Goal: Go to known website: Access a specific website the user already knows

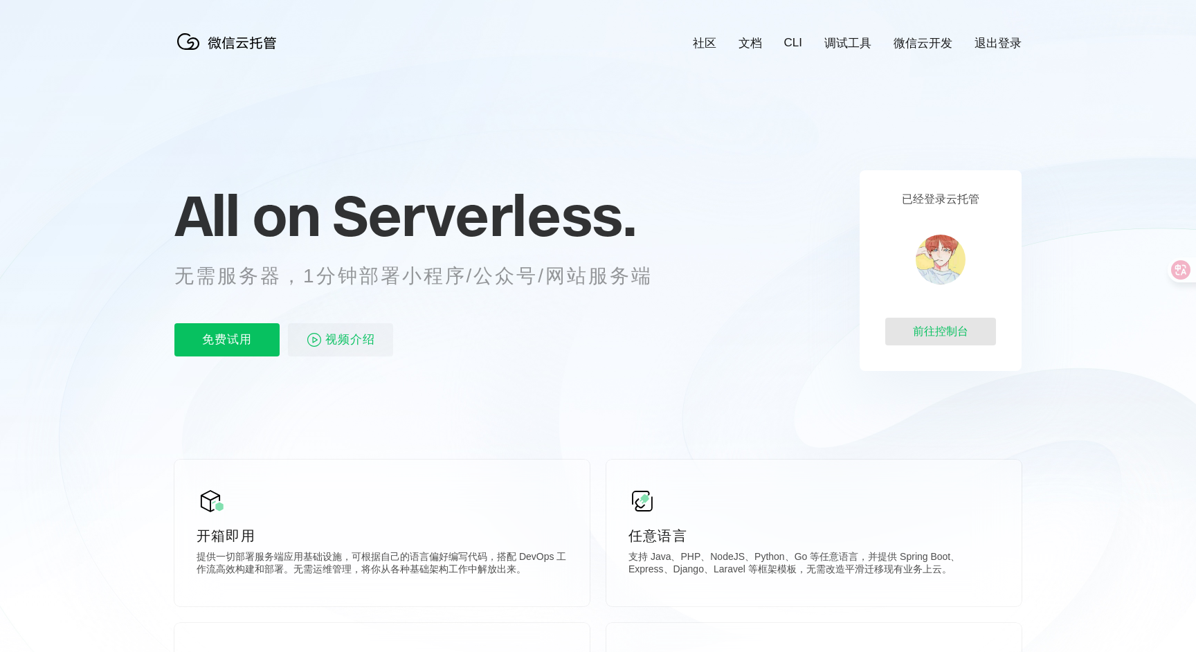
scroll to position [0, 2462]
click at [959, 332] on div "前往控制台" at bounding box center [940, 332] width 111 height 28
click at [925, 336] on div "前往控制台" at bounding box center [940, 332] width 111 height 28
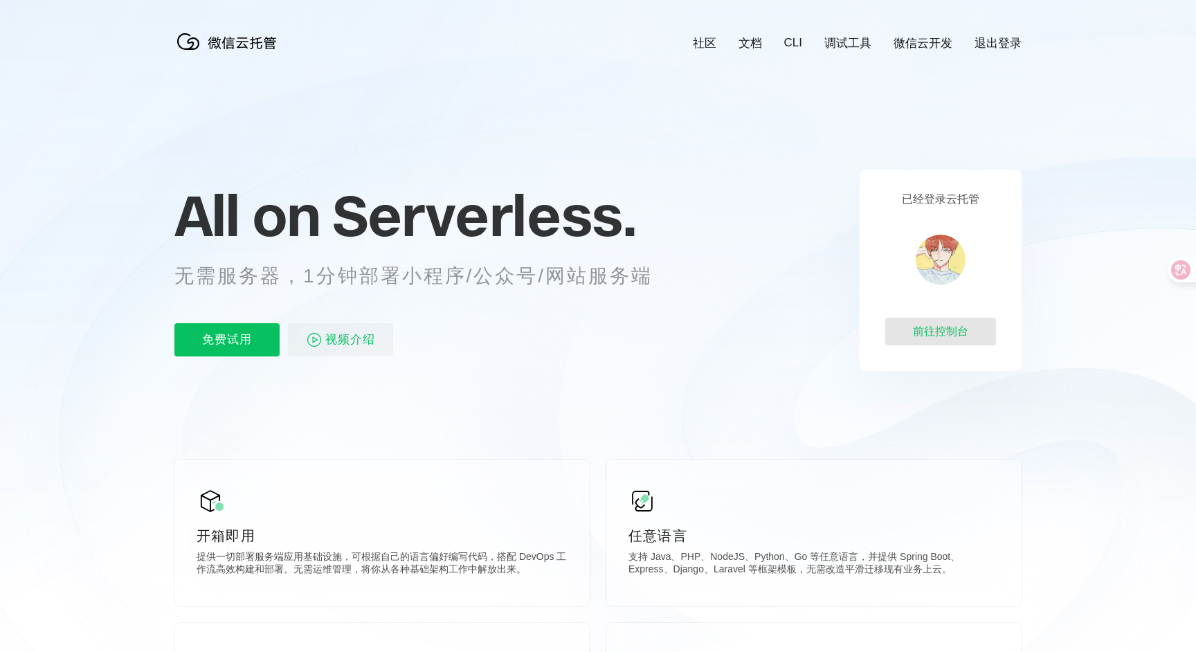
click at [930, 325] on div "前往控制台" at bounding box center [940, 332] width 111 height 28
